Goal: Task Accomplishment & Management: Manage account settings

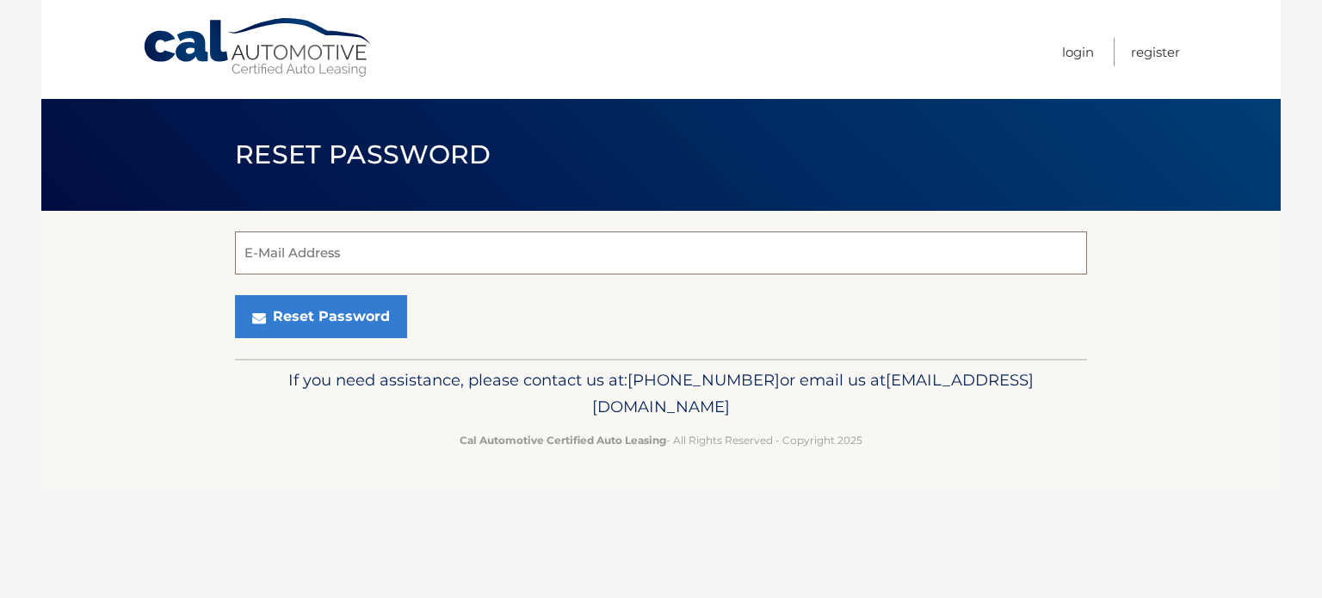
click at [313, 259] on input "E-Mail Address" at bounding box center [661, 253] width 852 height 43
type input "[EMAIL_ADDRESS][DOMAIN_NAME]"
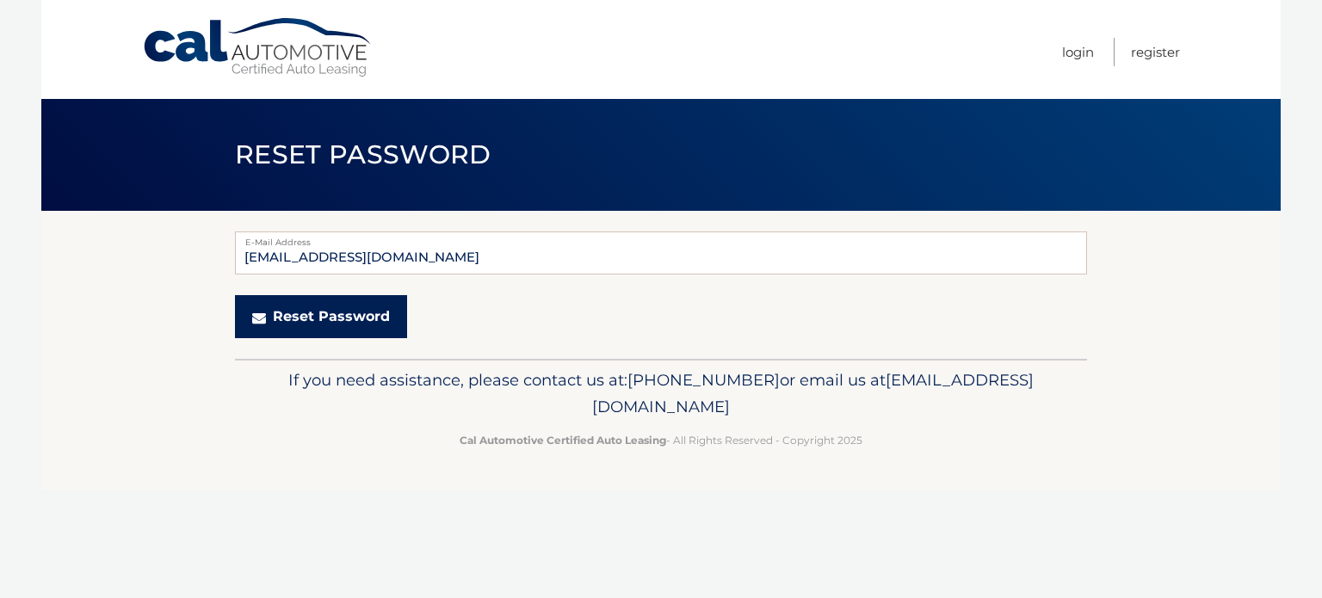
click at [324, 326] on button "Reset Password" at bounding box center [321, 316] width 172 height 43
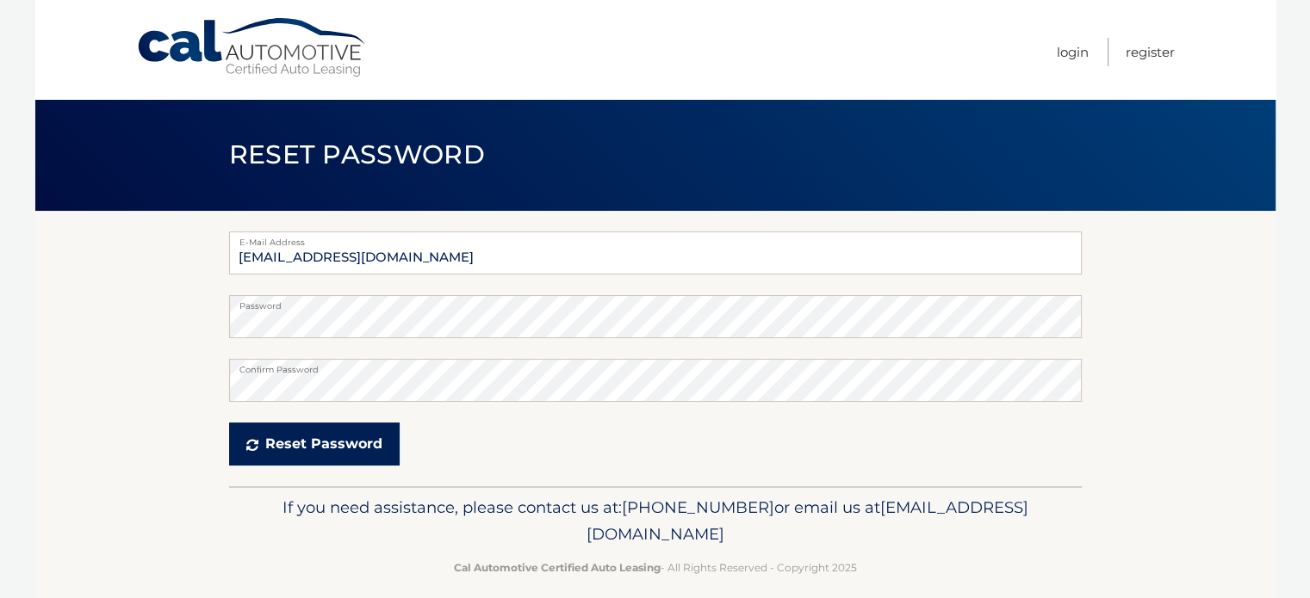
click at [343, 437] on button "Reset Password" at bounding box center [314, 444] width 170 height 43
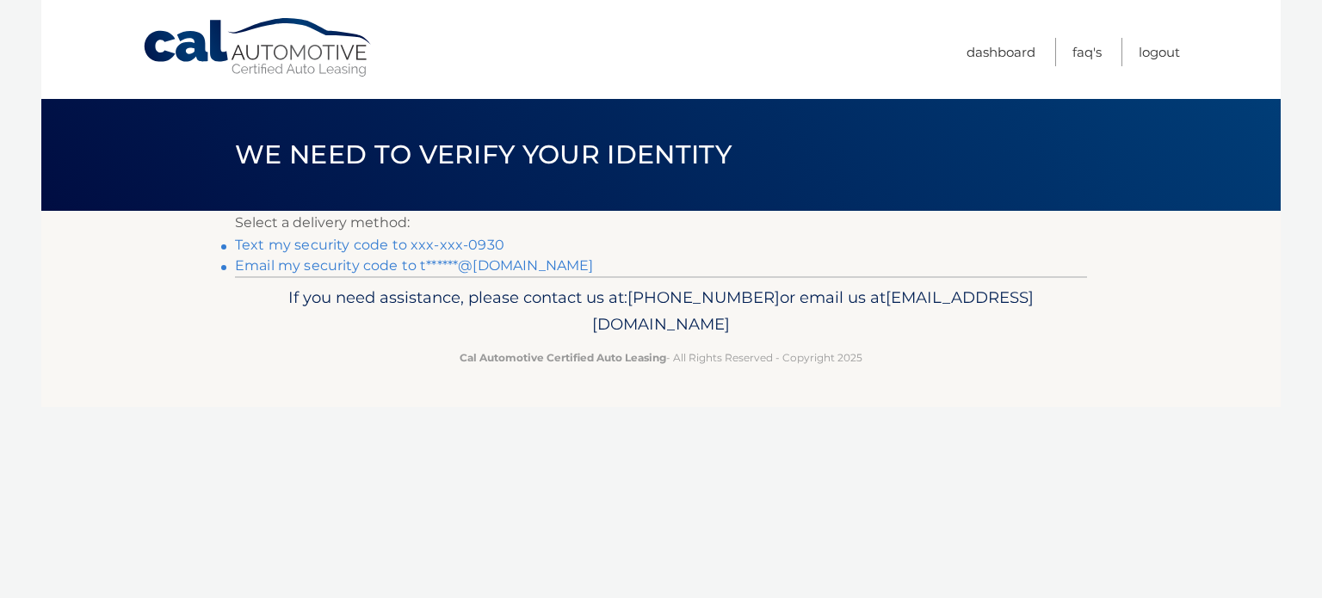
click at [401, 244] on link "Text my security code to xxx-xxx-0930" at bounding box center [369, 245] width 269 height 16
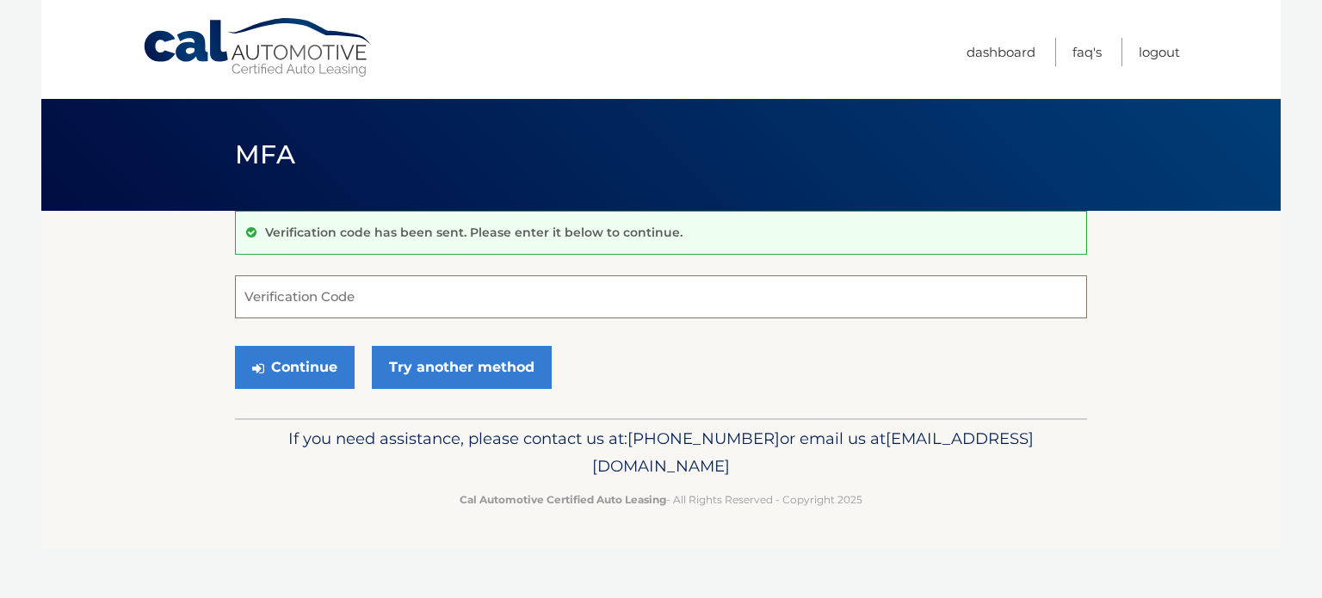
click at [303, 282] on input "Verification Code" at bounding box center [661, 297] width 852 height 43
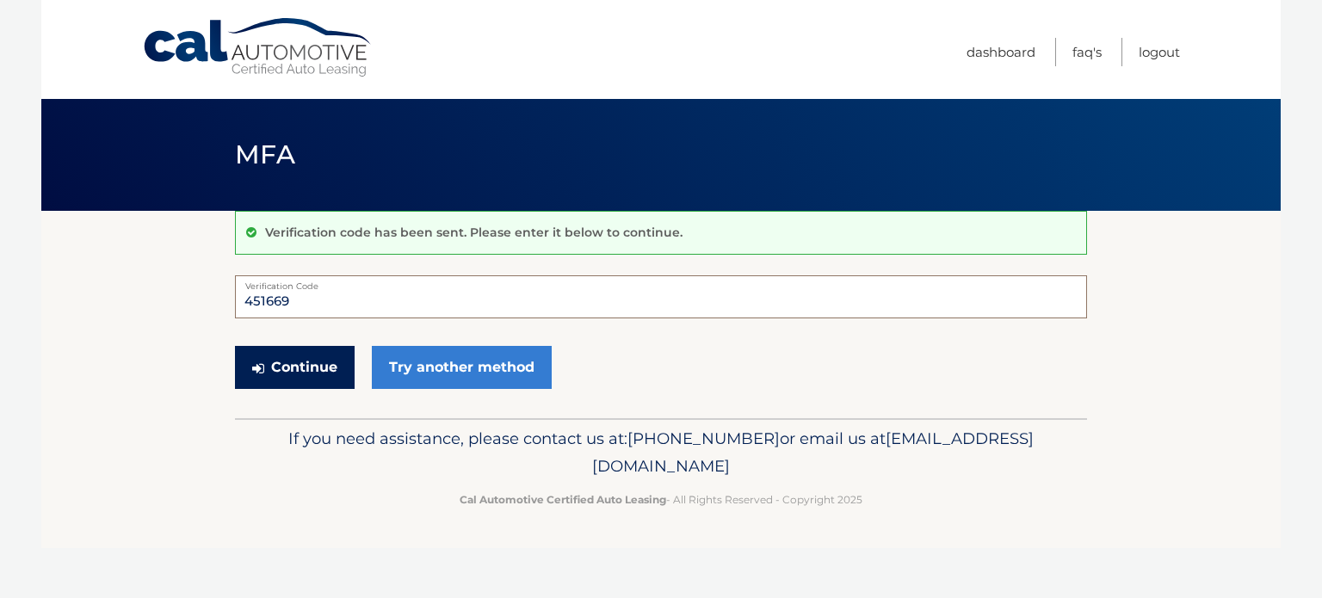
type input "451669"
click at [305, 372] on button "Continue" at bounding box center [295, 367] width 120 height 43
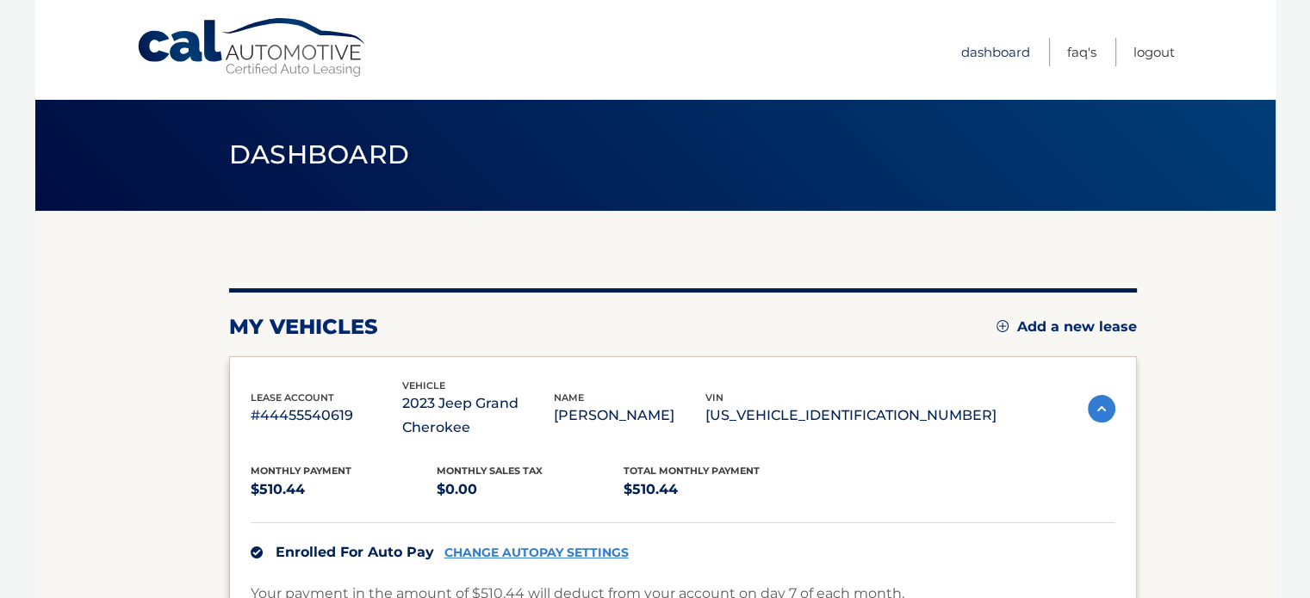
click at [979, 47] on link "Dashboard" at bounding box center [995, 52] width 69 height 28
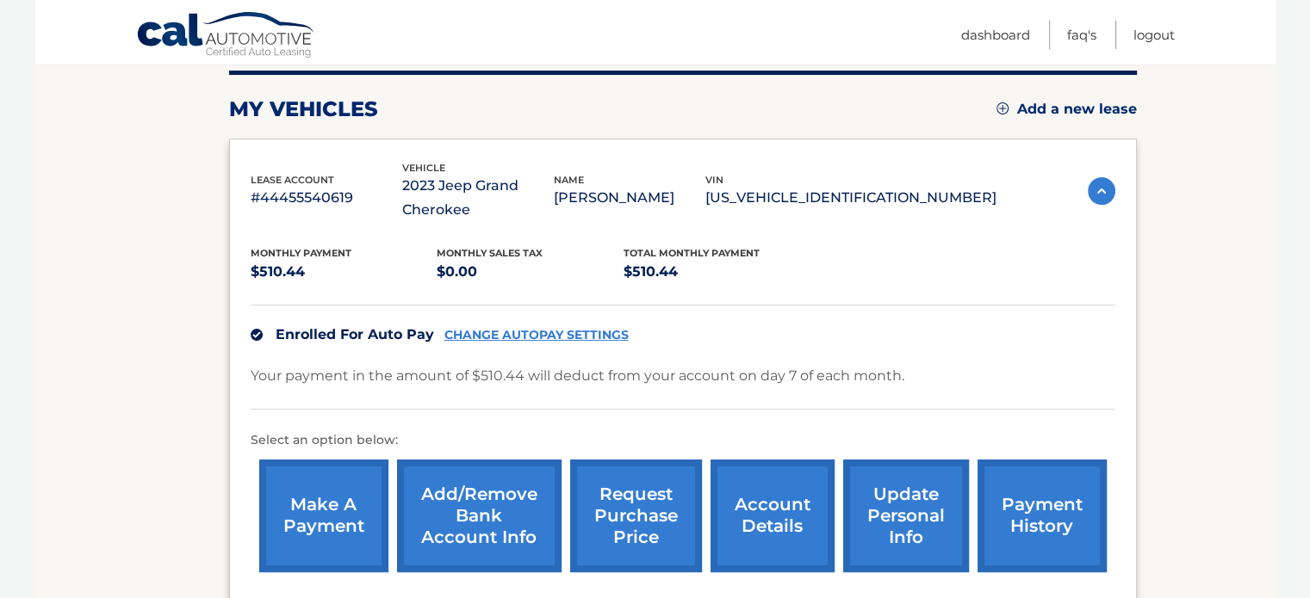
scroll to position [401, 0]
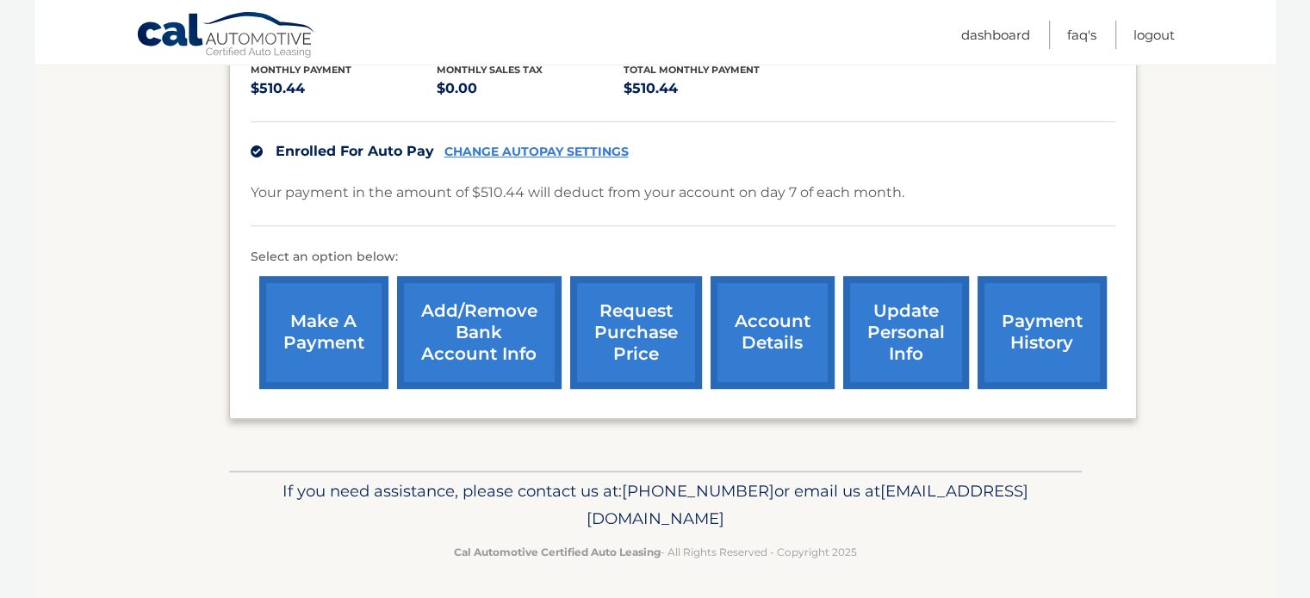
click at [623, 337] on link "request purchase price" at bounding box center [636, 332] width 132 height 113
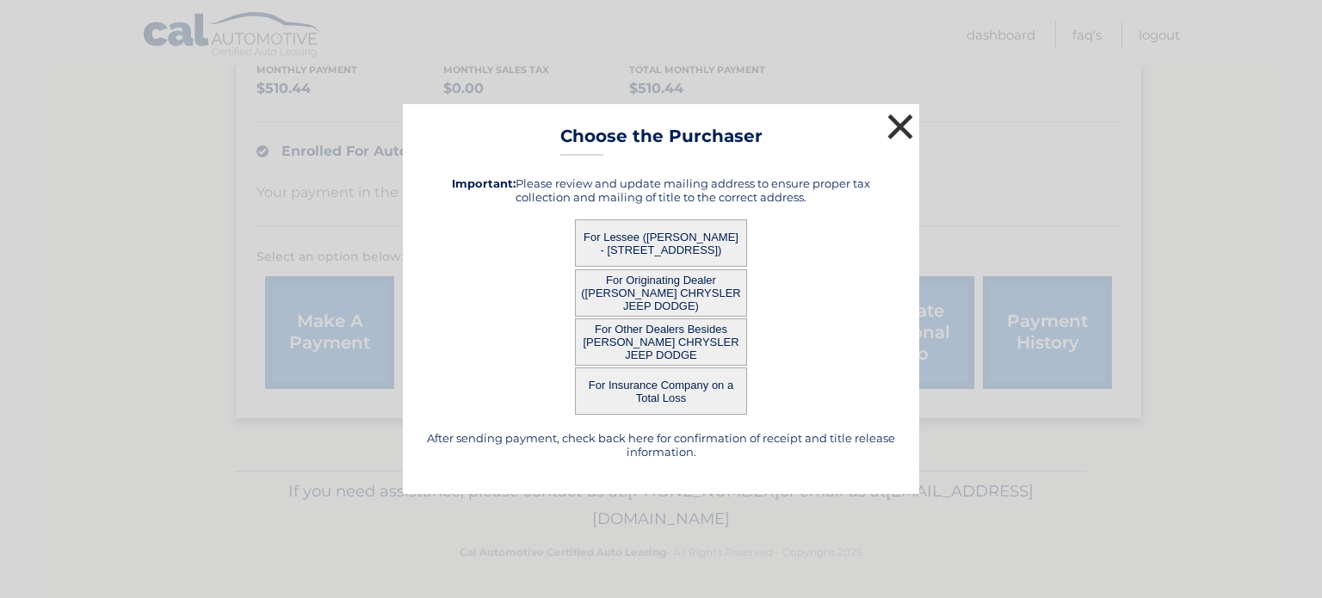
click at [894, 127] on button "×" at bounding box center [900, 126] width 34 height 34
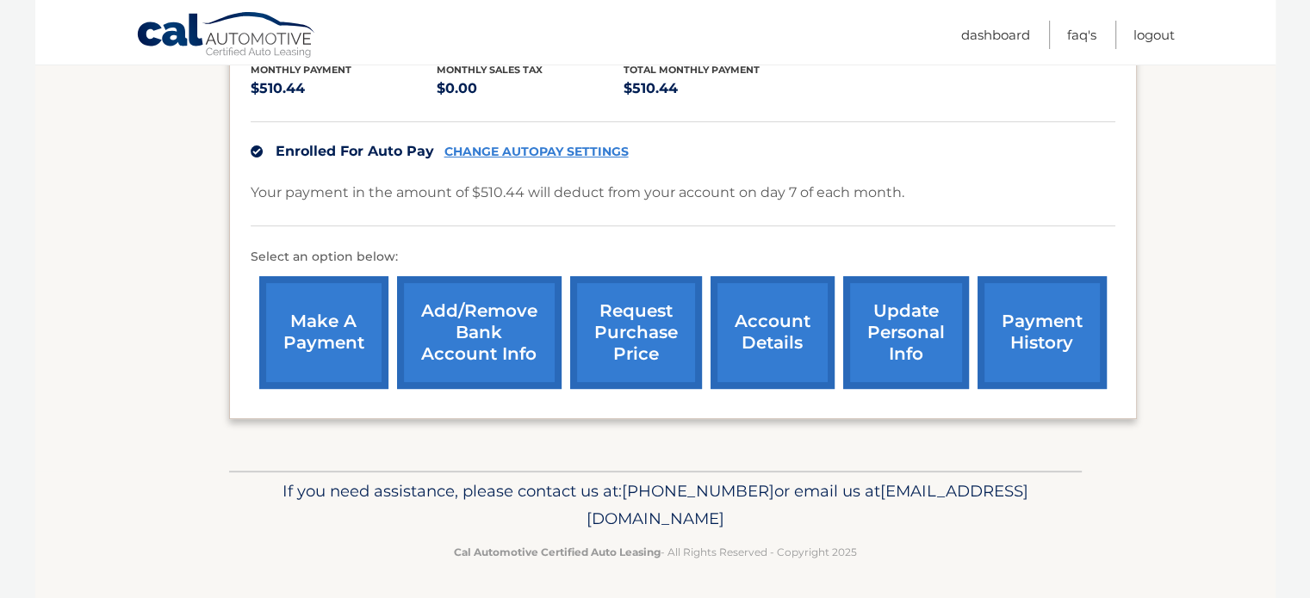
click at [746, 323] on link "account details" at bounding box center [772, 332] width 124 height 113
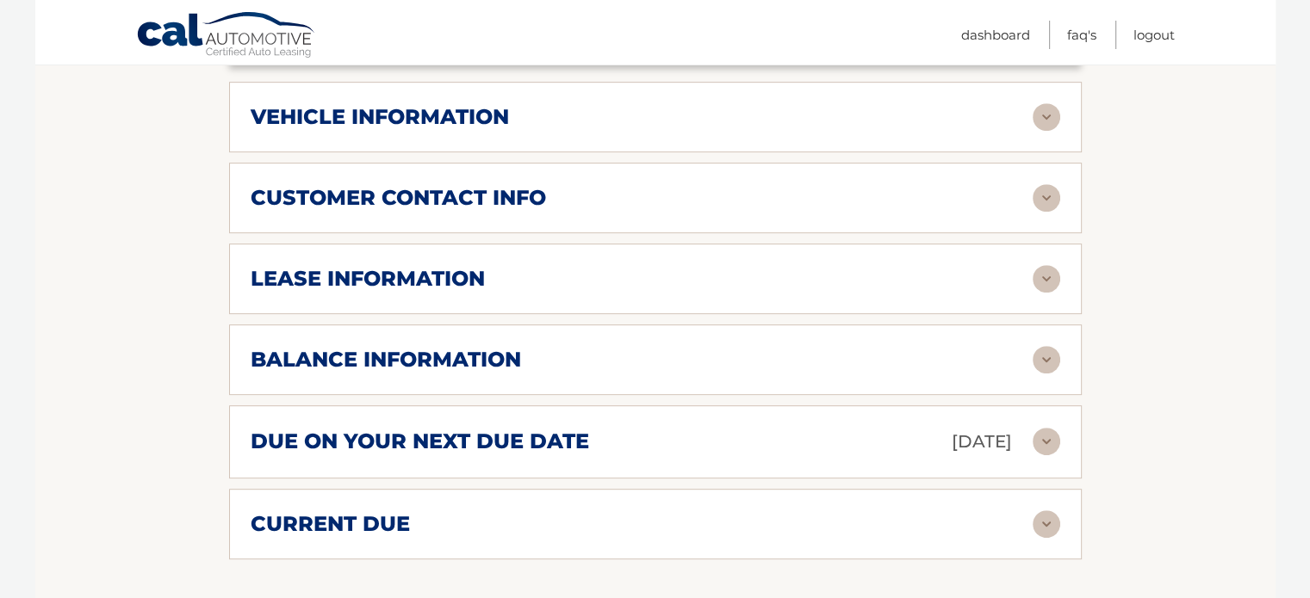
scroll to position [786, 0]
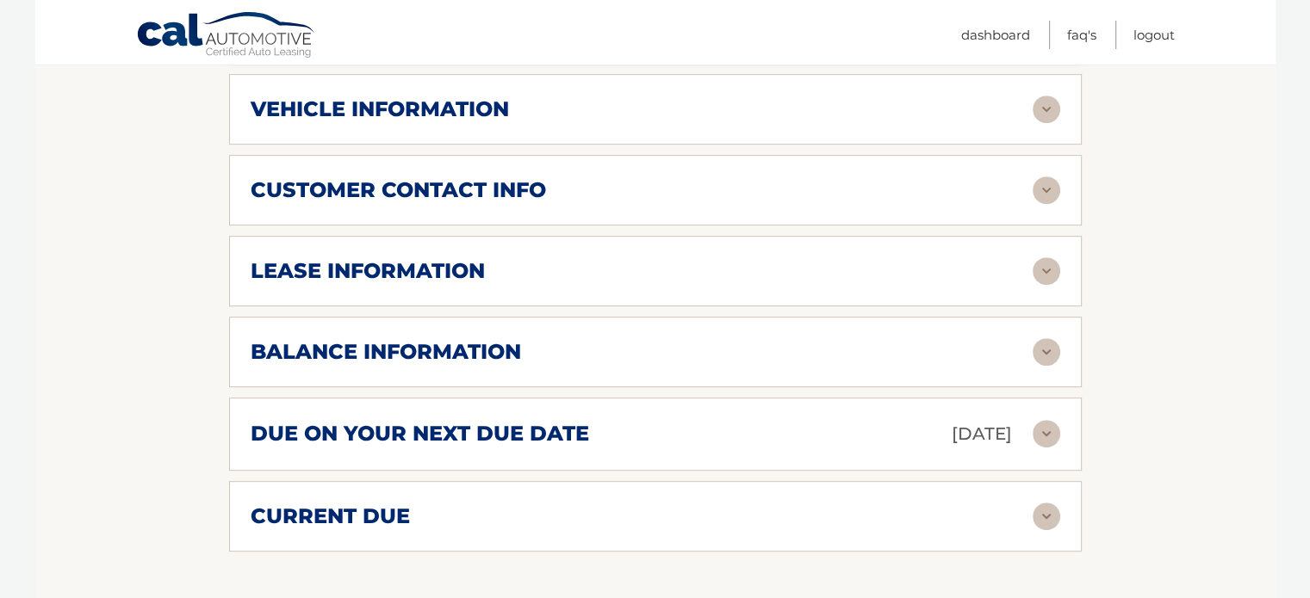
click at [1047, 355] on img at bounding box center [1046, 352] width 28 height 28
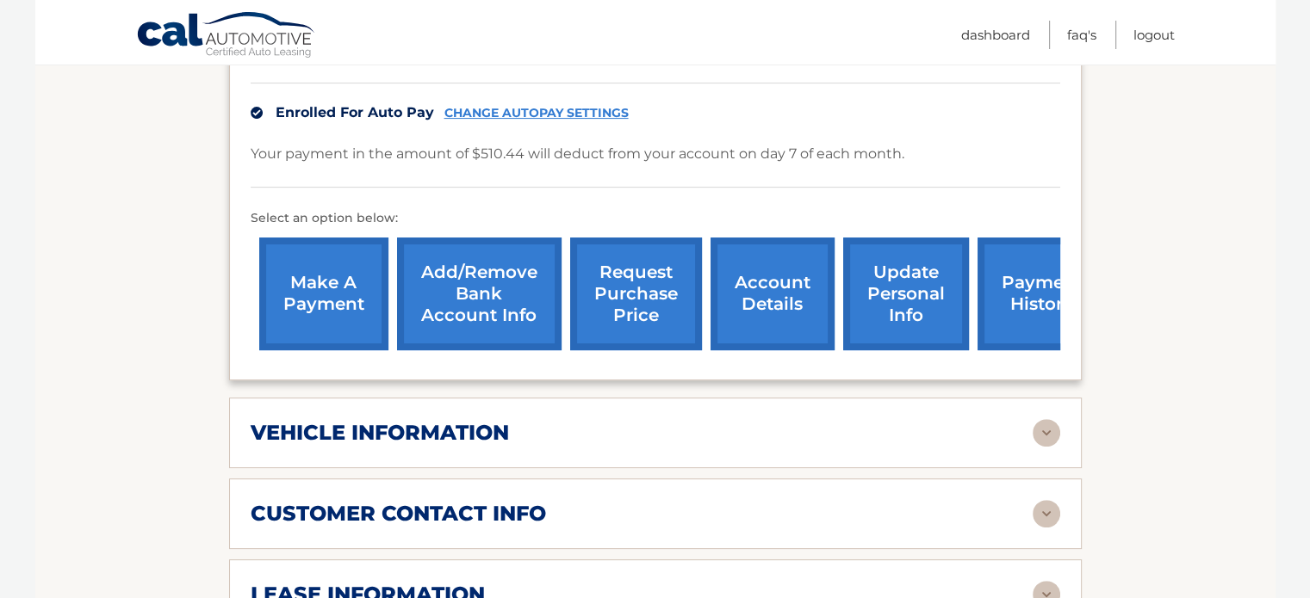
scroll to position [511, 0]
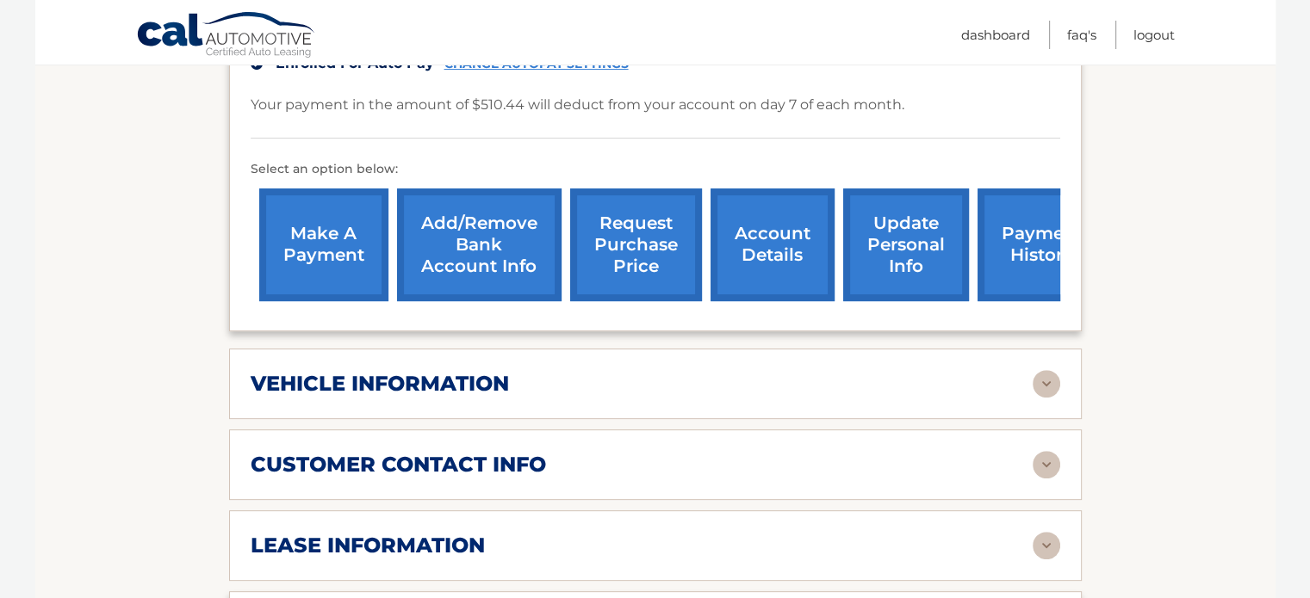
click at [1052, 375] on img at bounding box center [1046, 384] width 28 height 28
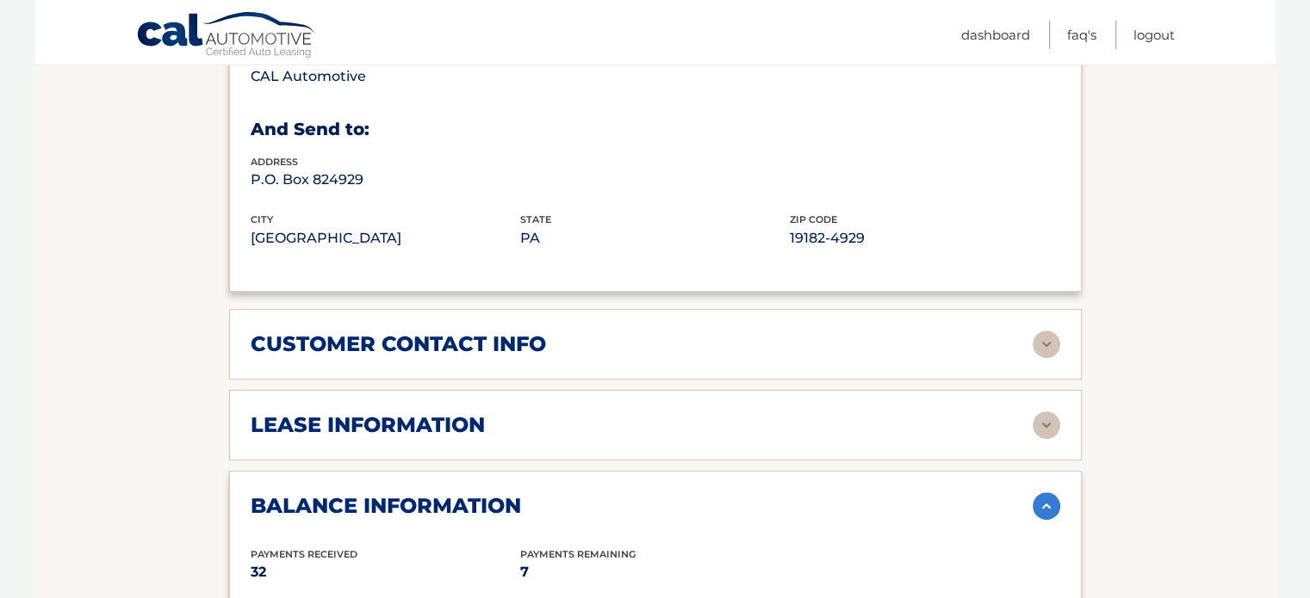
scroll to position [1080, 0]
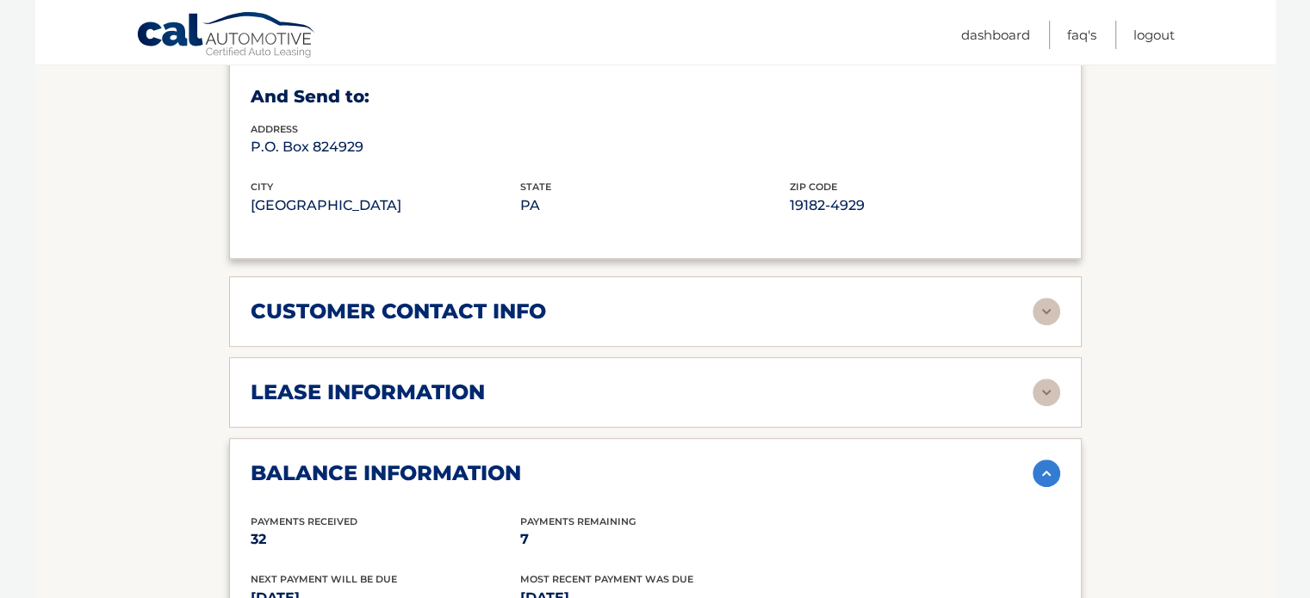
click at [1039, 313] on img at bounding box center [1046, 312] width 28 height 28
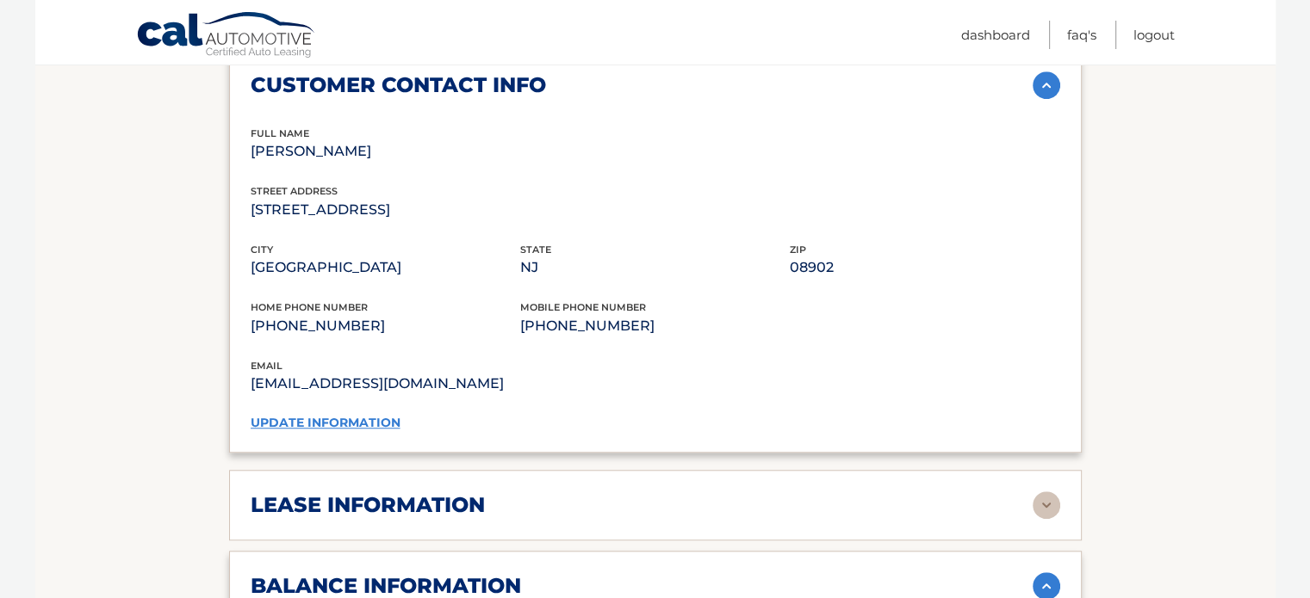
scroll to position [1312, 0]
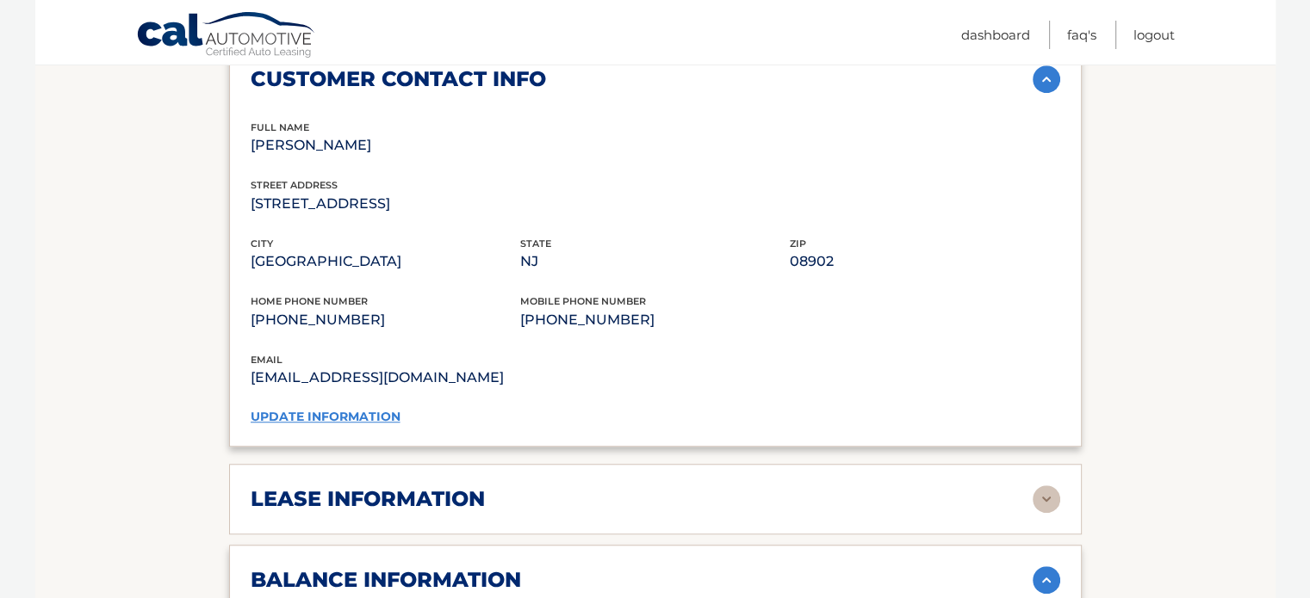
click at [1053, 75] on img at bounding box center [1046, 79] width 28 height 28
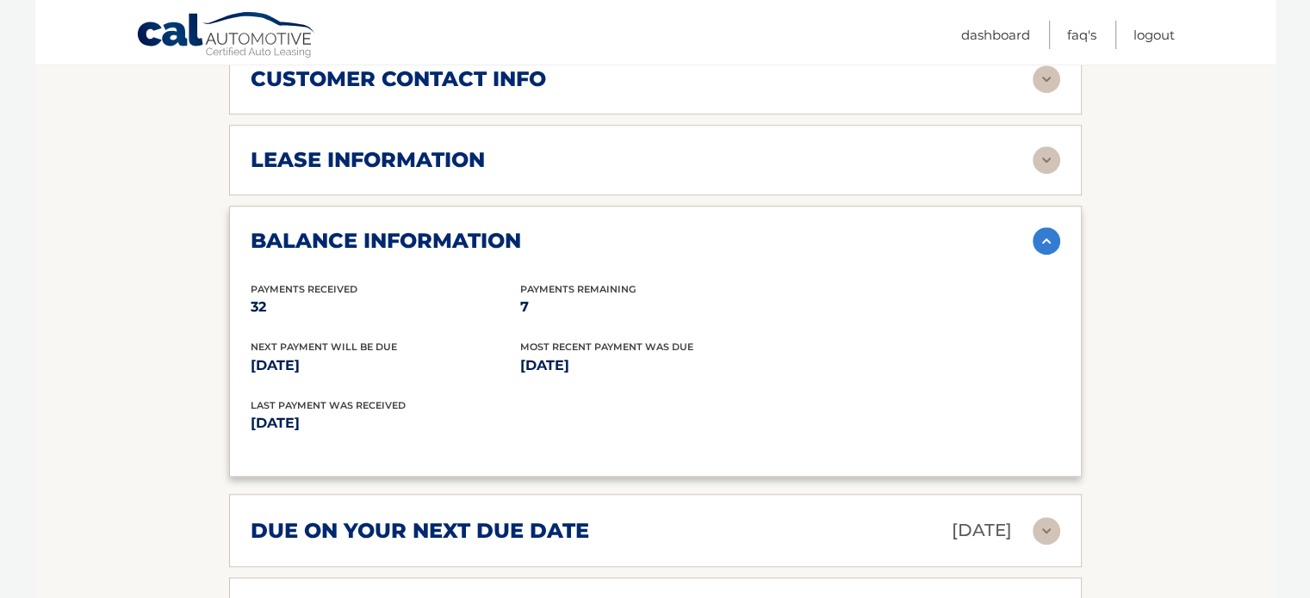
click at [1049, 147] on img at bounding box center [1046, 160] width 28 height 28
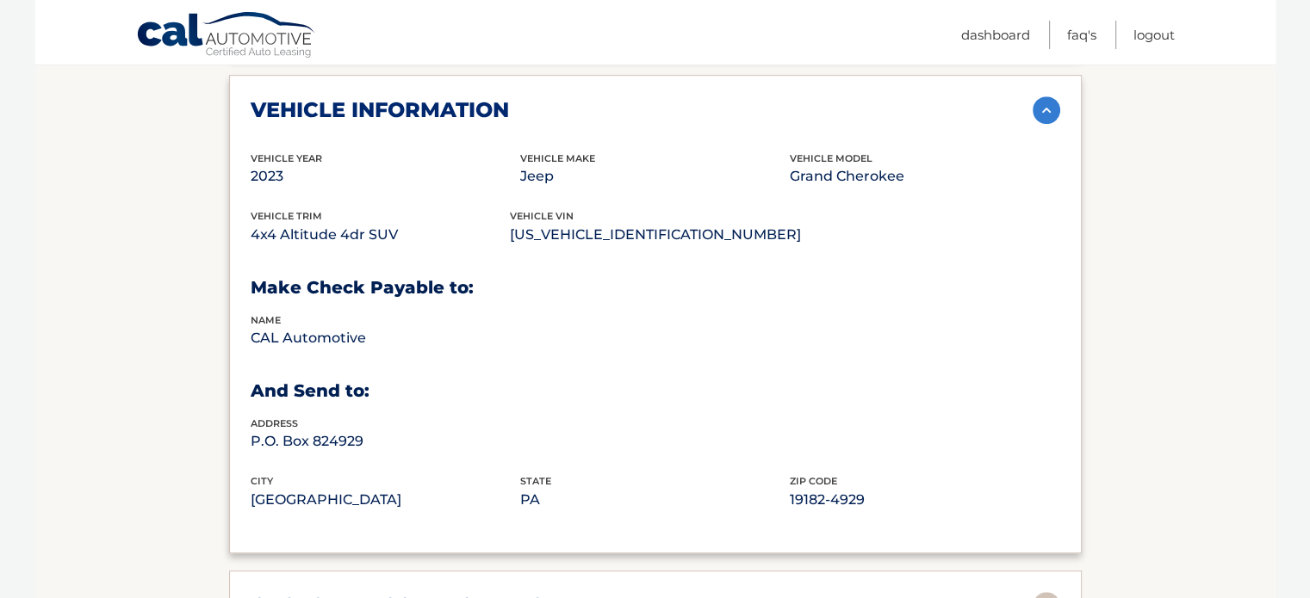
scroll to position [784, 0]
